Goal: Task Accomplishment & Management: Use online tool/utility

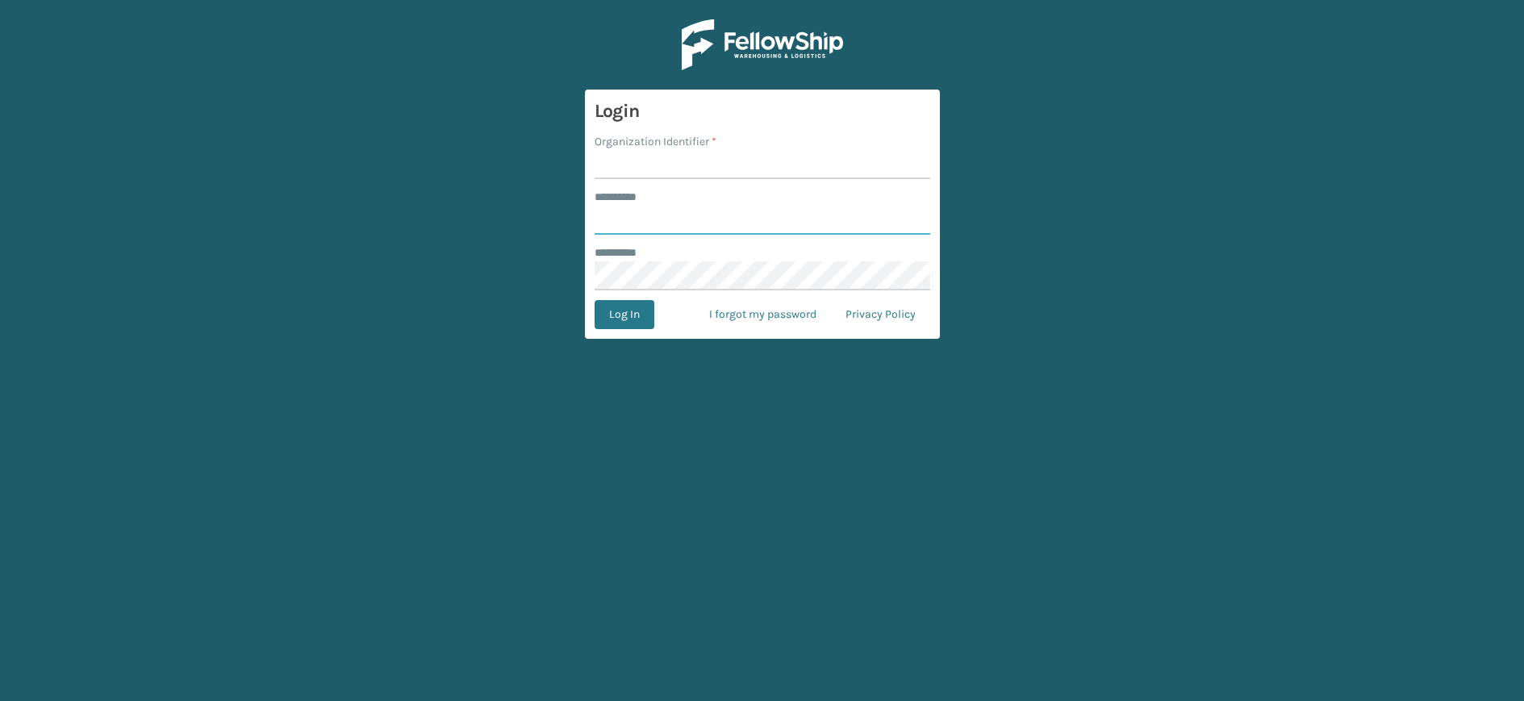
type input "********"
click at [707, 169] on input "Organization Identifier *" at bounding box center [763, 164] width 336 height 29
type input "MilliardLV"
click at [624, 324] on button "Log In" at bounding box center [625, 314] width 60 height 29
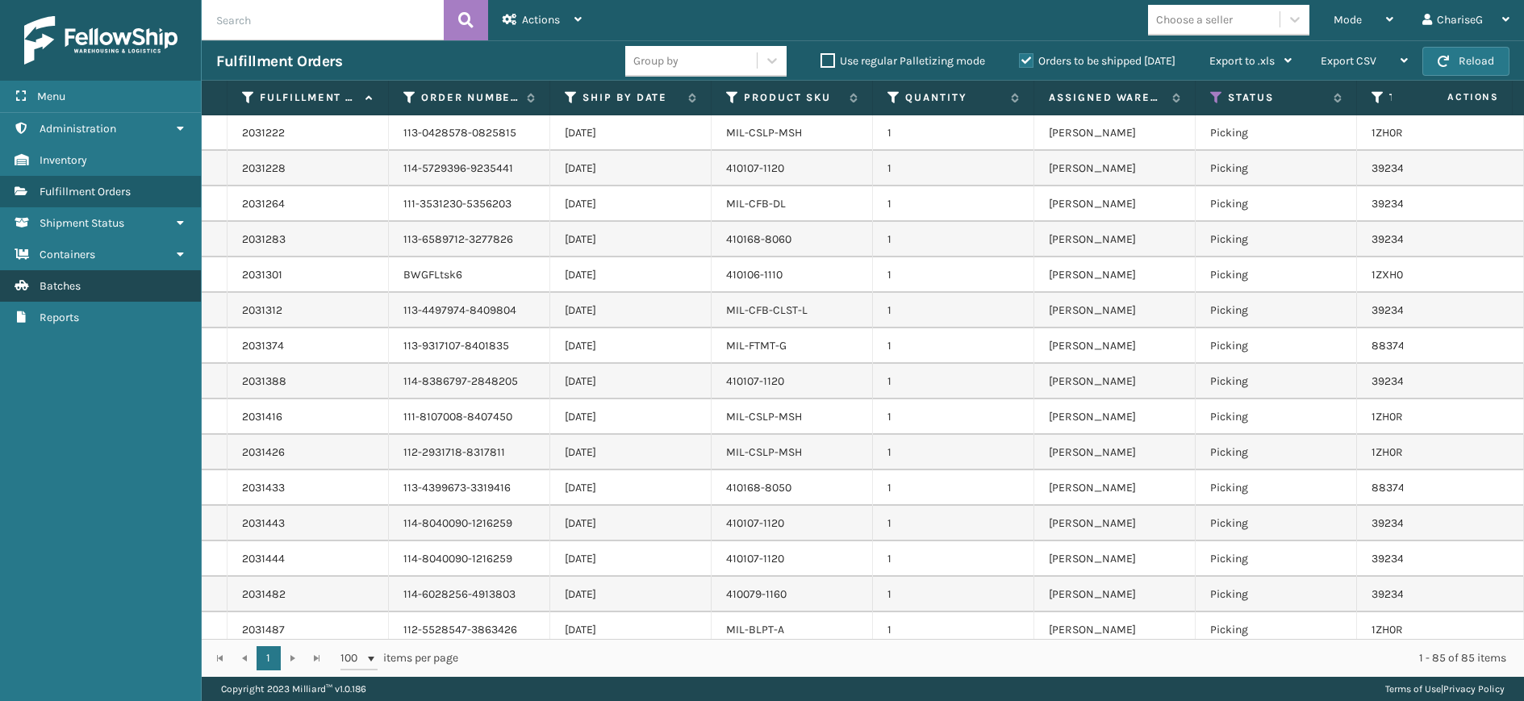
click at [88, 286] on link "Batches" at bounding box center [100, 285] width 201 height 31
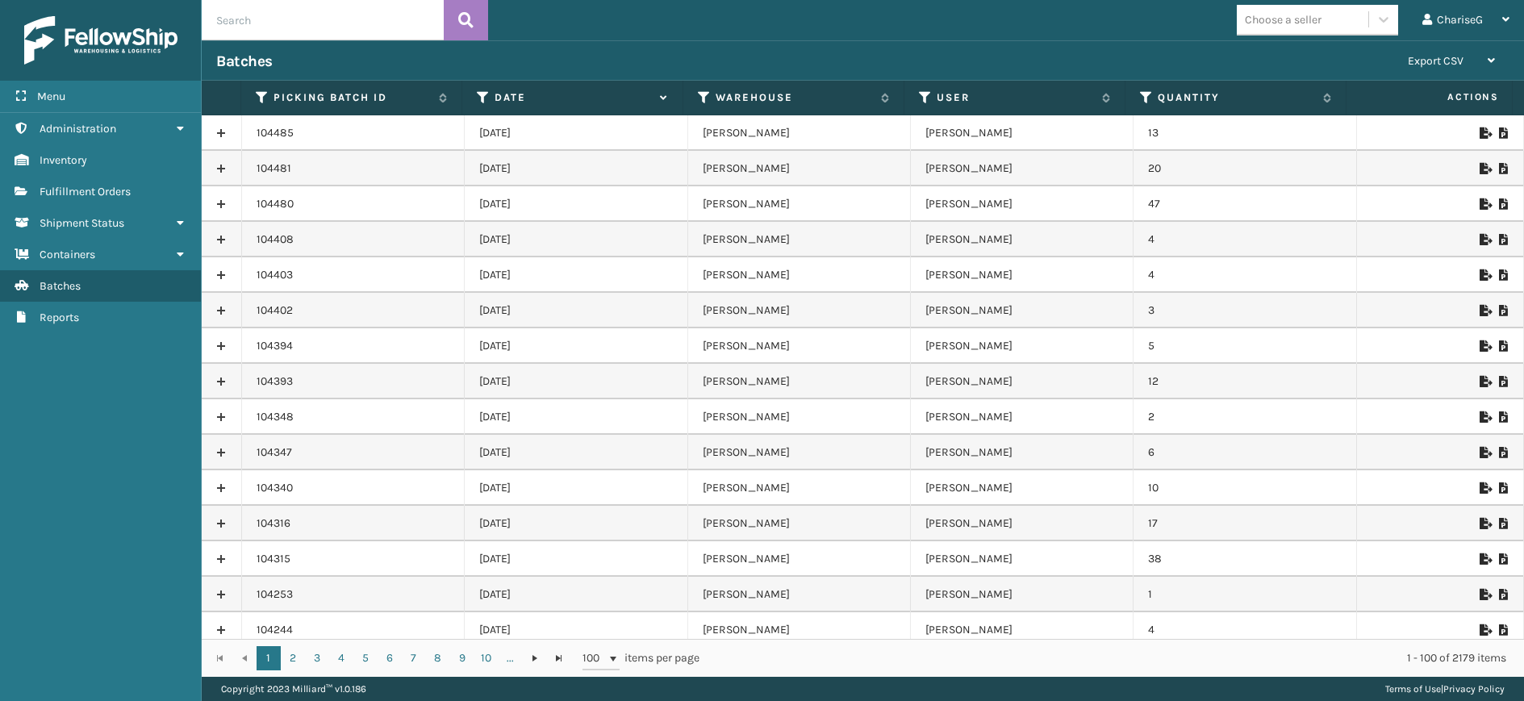
click at [1479, 205] on icon at bounding box center [1484, 203] width 10 height 11
click at [1479, 169] on icon at bounding box center [1484, 168] width 10 height 11
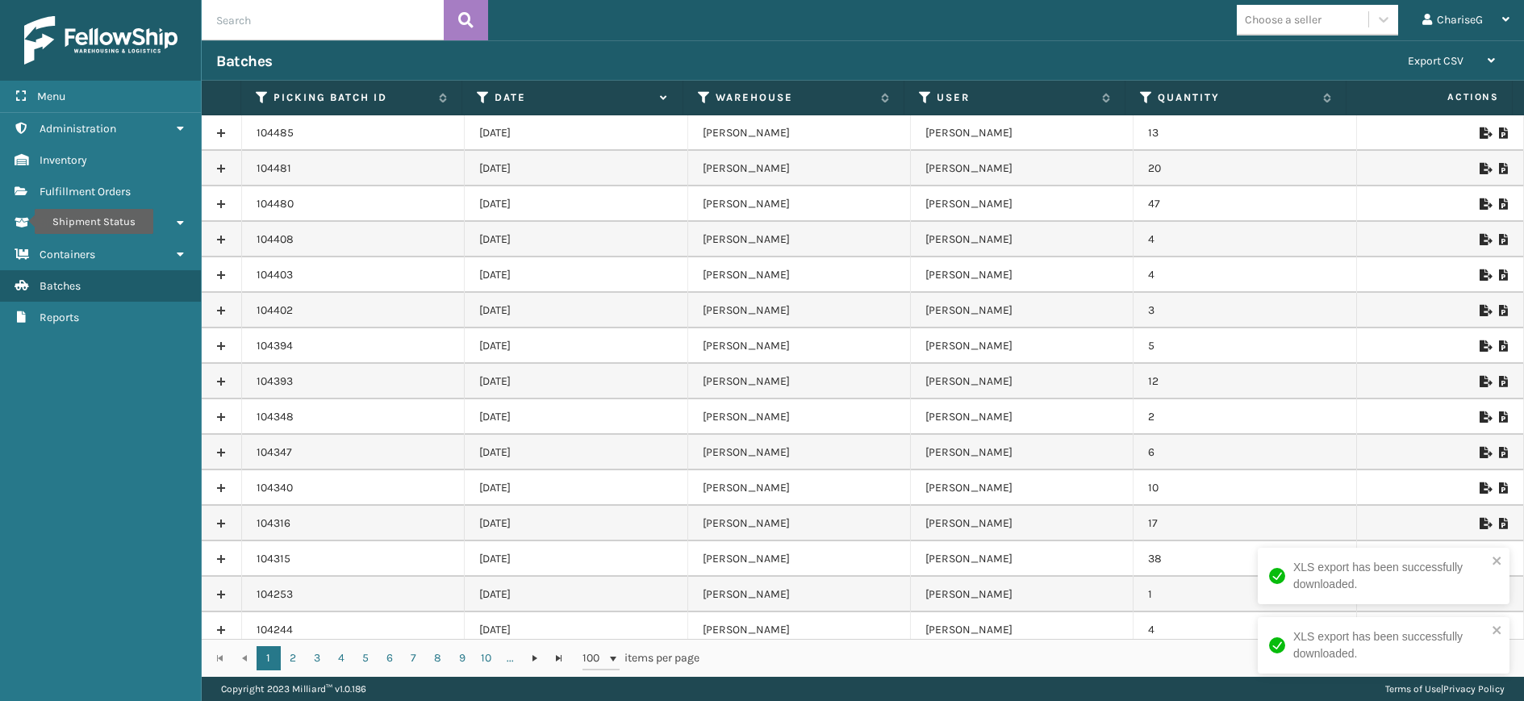
click at [1468, 135] on div at bounding box center [1439, 132] width 137 height 11
click at [1479, 135] on icon at bounding box center [1484, 132] width 10 height 11
click at [827, 657] on div "1 - 100 of 2179 items" at bounding box center [1114, 658] width 784 height 16
